Goal: Task Accomplishment & Management: Manage account settings

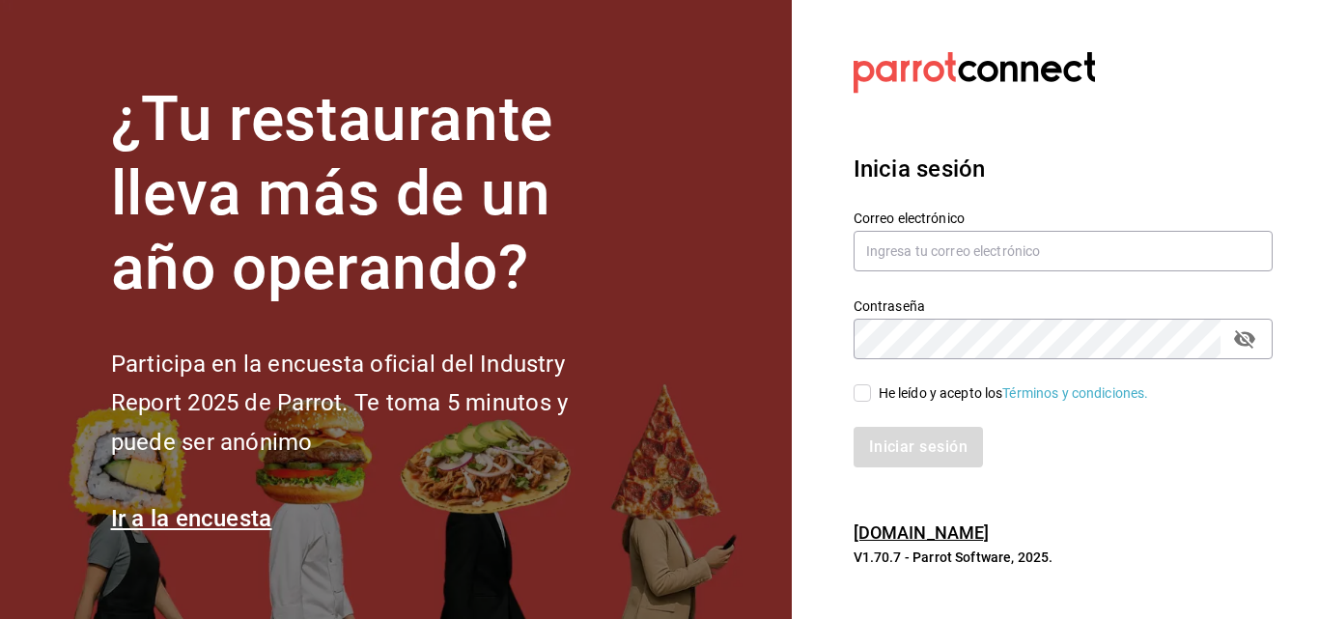
click at [961, 221] on label "Correo electrónico" at bounding box center [1063, 219] width 419 height 14
click at [962, 251] on input "text" at bounding box center [1063, 251] width 419 height 41
type input "[EMAIL_ADDRESS][DOMAIN_NAME]"
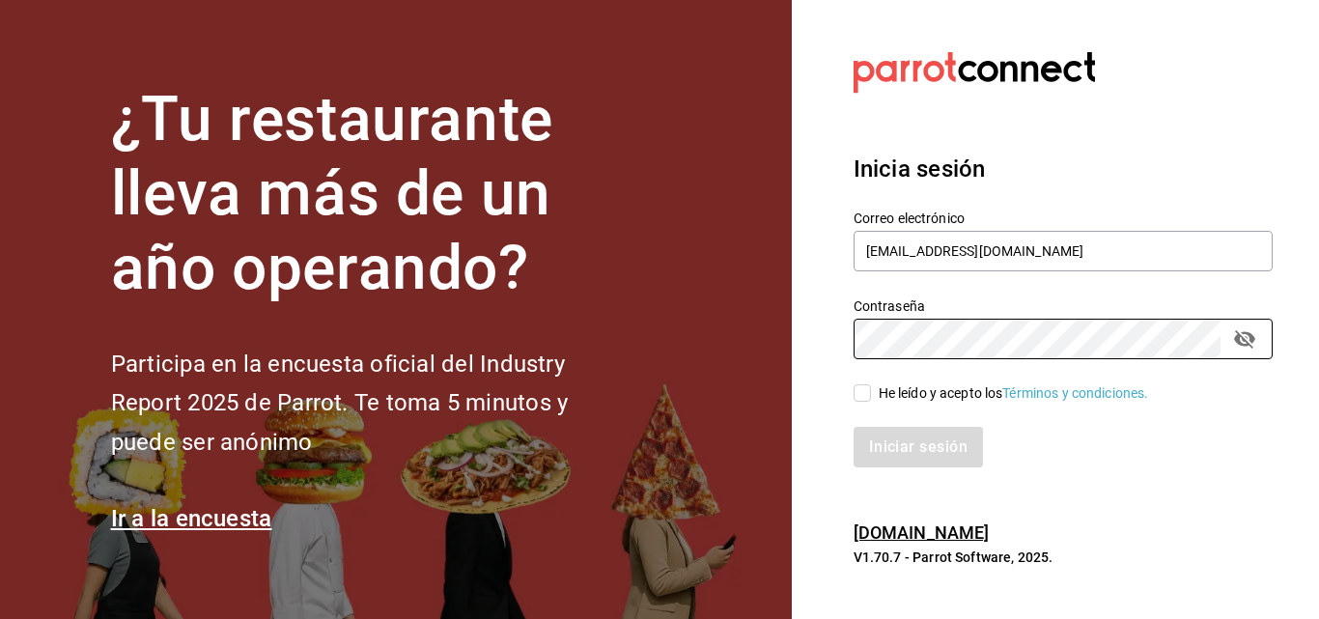
click at [921, 399] on div "He leído y acepto los Términos y condiciones." at bounding box center [1014, 393] width 270 height 20
click at [871, 399] on input "He leído y acepto los Términos y condiciones." at bounding box center [862, 392] width 17 height 17
checkbox input "true"
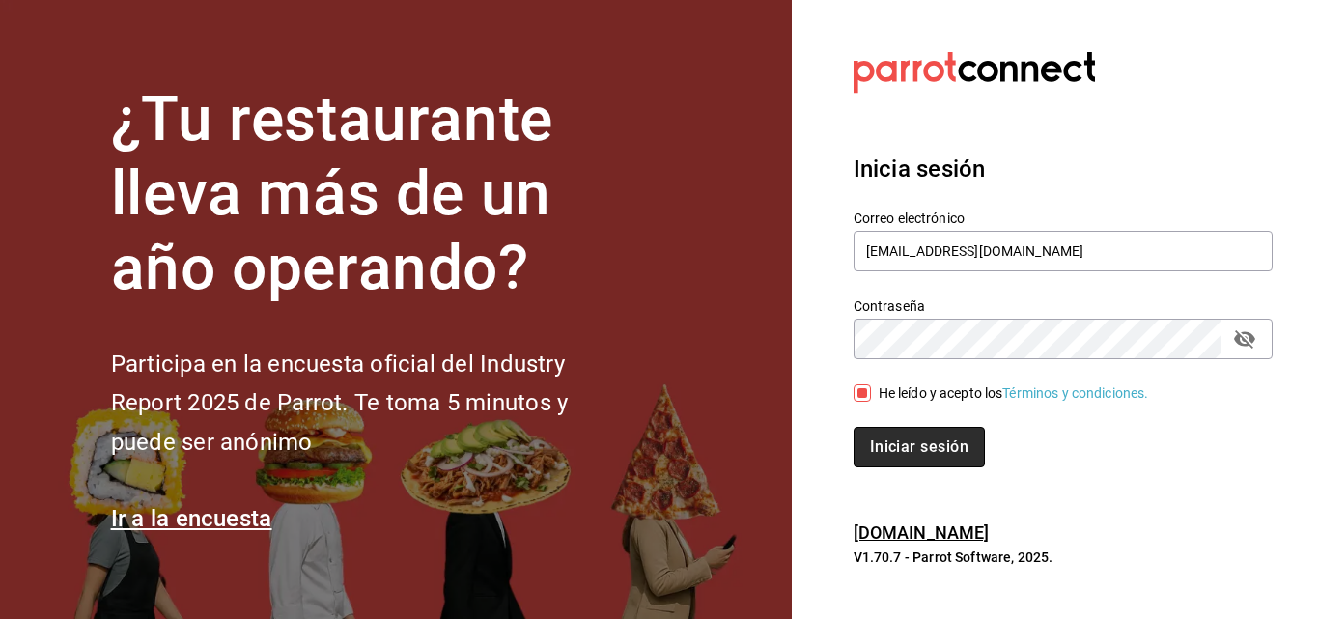
click at [899, 440] on button "Iniciar sesión" at bounding box center [919, 447] width 131 height 41
